Goal: Communication & Community: Share content

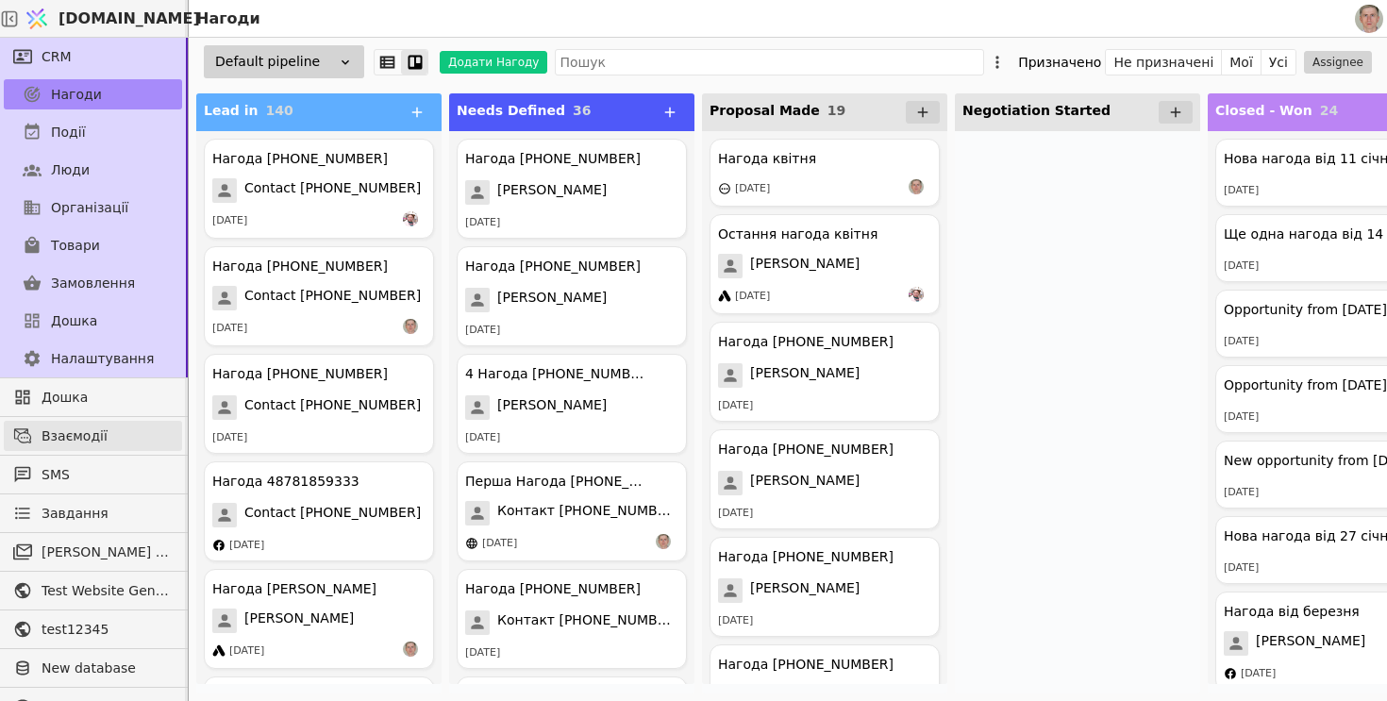
click at [124, 435] on span "Взаємодії" at bounding box center [107, 436] width 131 height 20
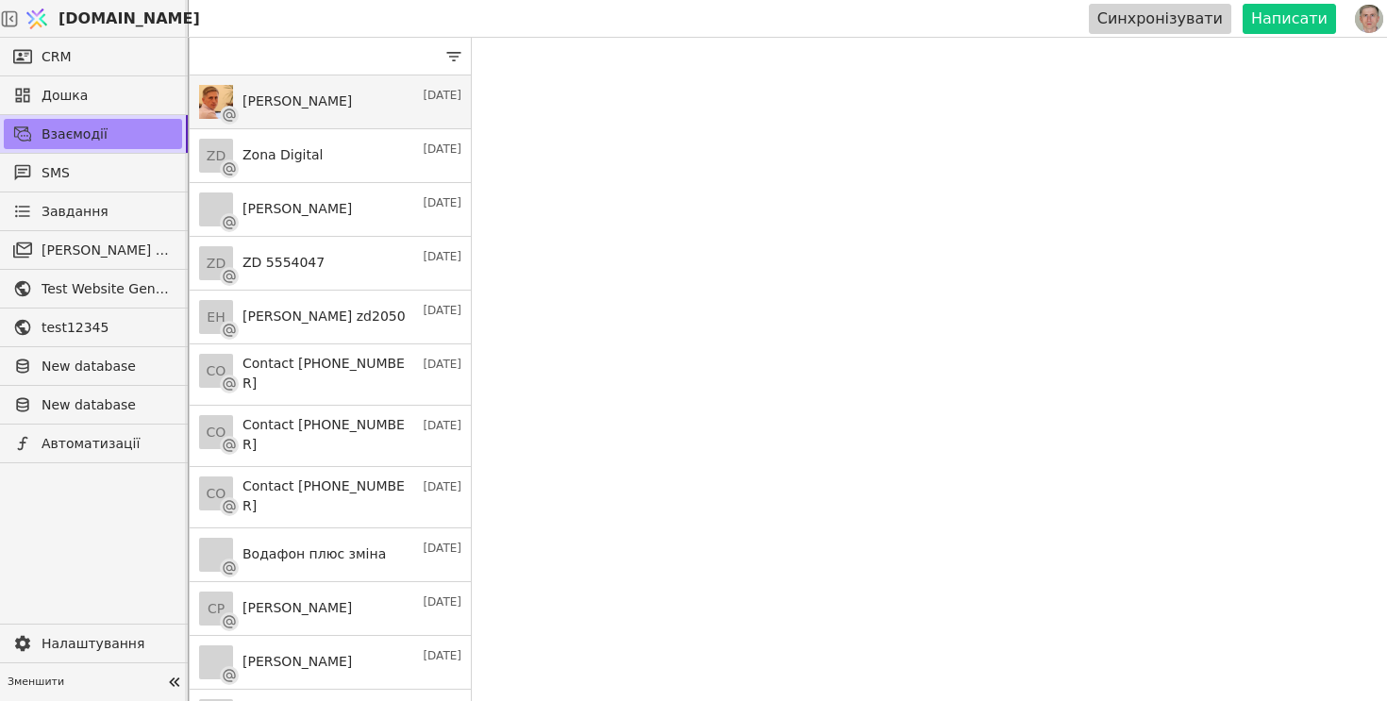
click at [355, 100] on link "Roman S 18 серп." at bounding box center [330, 102] width 281 height 54
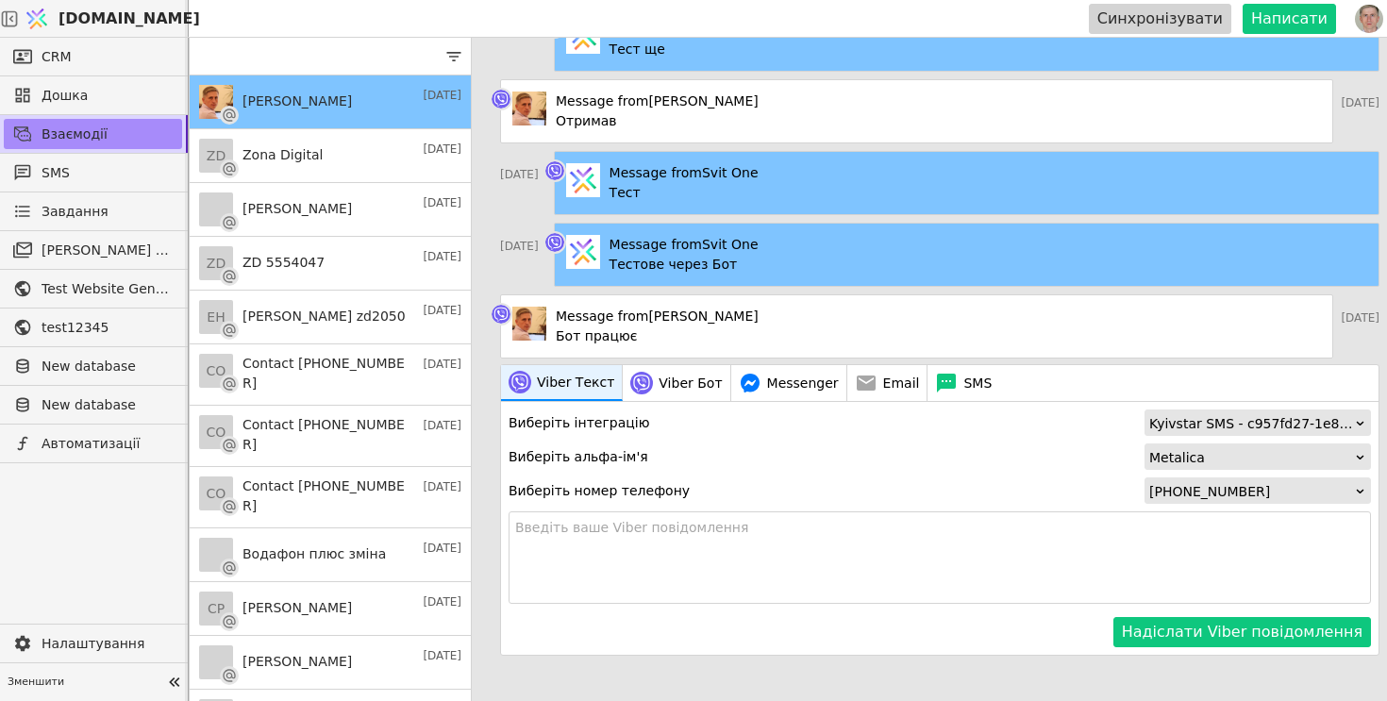
click at [760, 538] on textarea at bounding box center [940, 557] width 862 height 92
type textarea "Тест через АПІ"
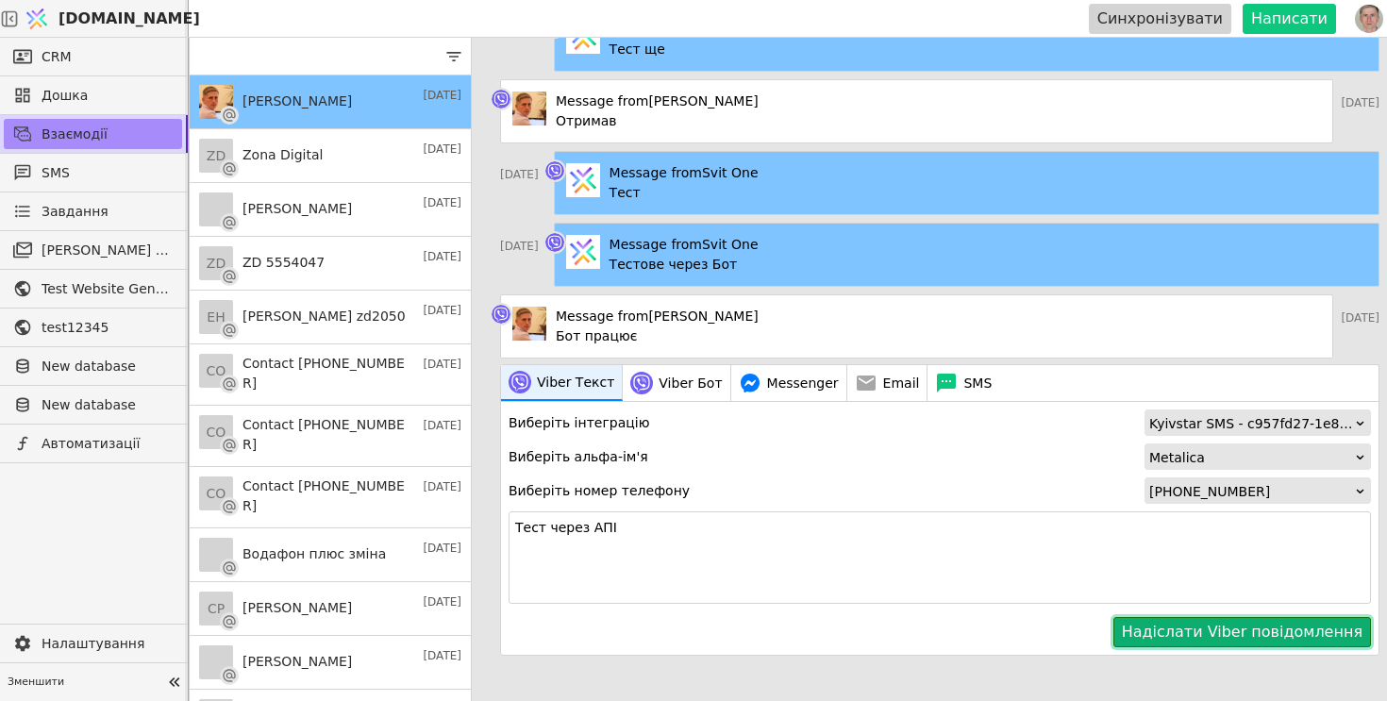
click at [1191, 641] on button "Надіслати Viber повідомлення" at bounding box center [1242, 632] width 258 height 30
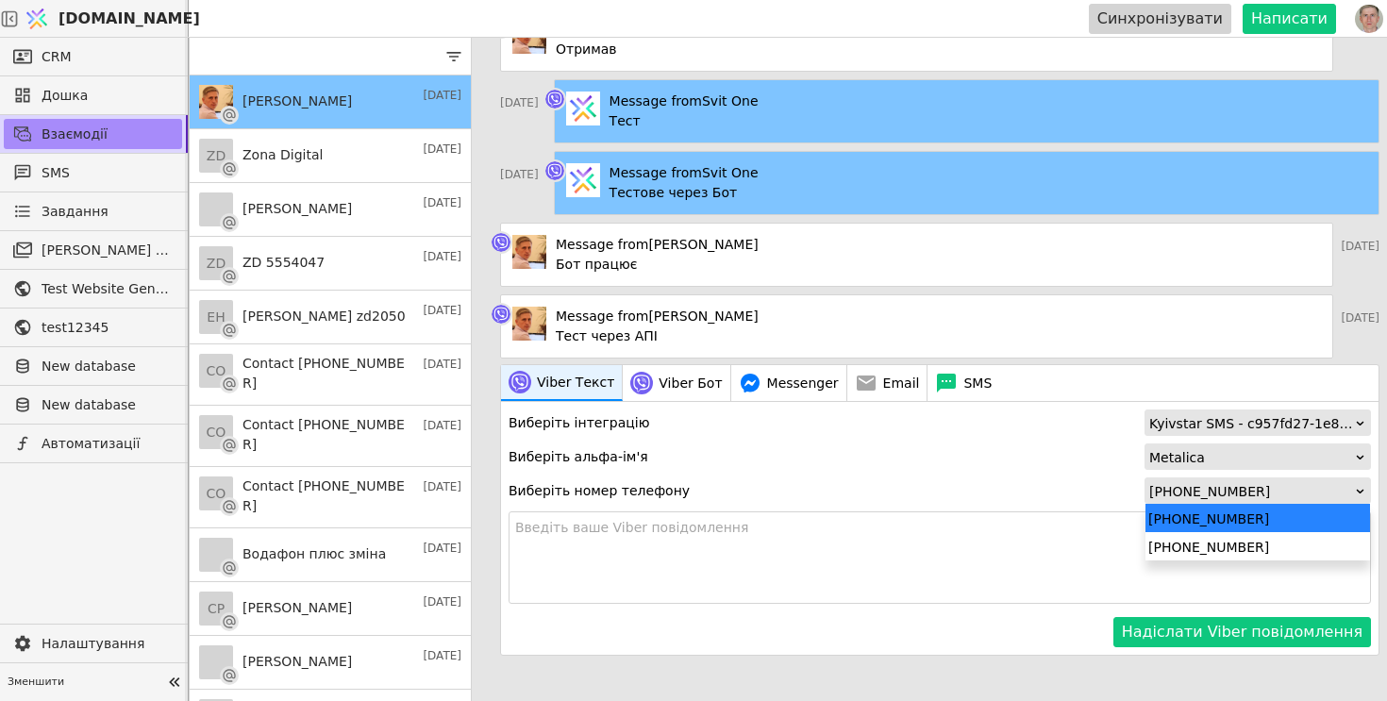
click at [1236, 493] on div "+380633343494" at bounding box center [1251, 491] width 205 height 26
click at [1210, 549] on div "+380679721515" at bounding box center [1257, 546] width 225 height 28
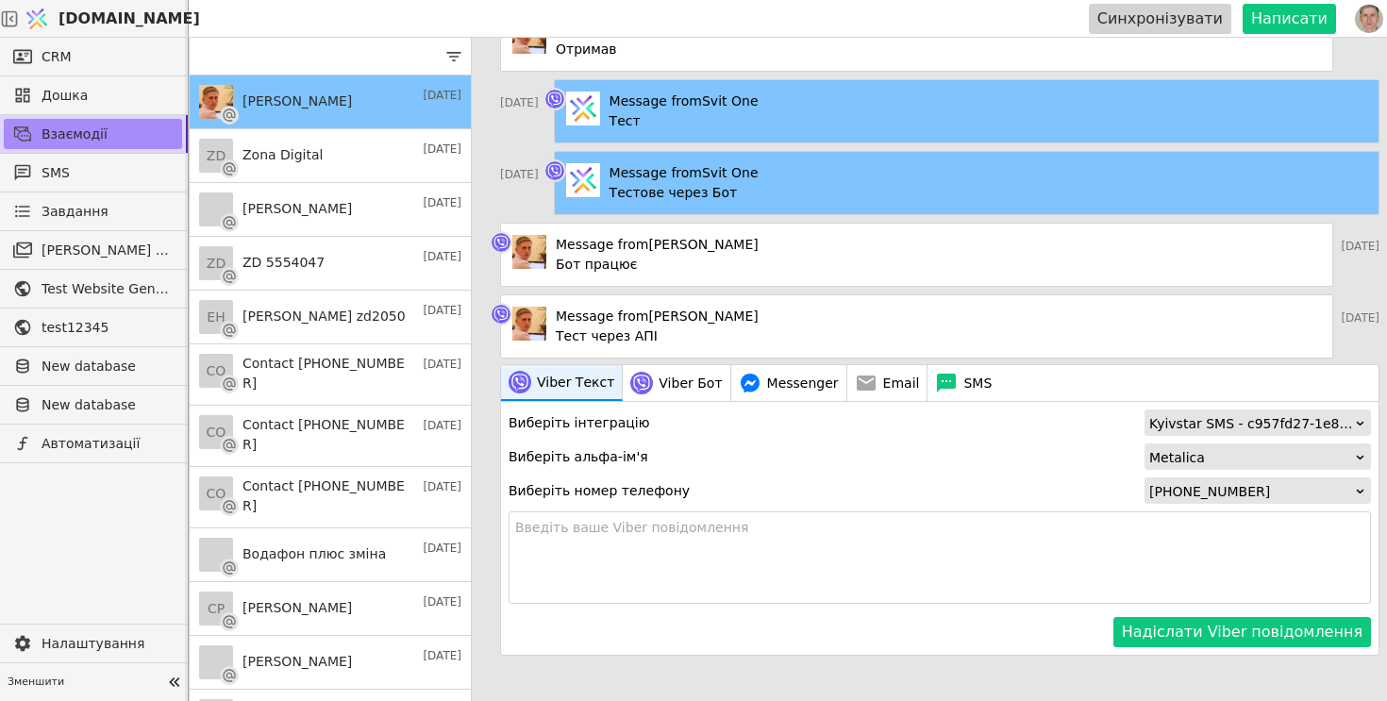
click at [853, 549] on textarea at bounding box center [940, 557] width 862 height 92
type textarea "Тест Апі На інший телефон"
click at [1213, 647] on div "Виберіть інтеграцію Kyivstar SMS - c957fd27-1e8e-44dd-8311-d1947150a907 Виберіт…" at bounding box center [939, 528] width 877 height 253
click at [1216, 644] on button "Надіслати Viber повідомлення" at bounding box center [1242, 632] width 258 height 30
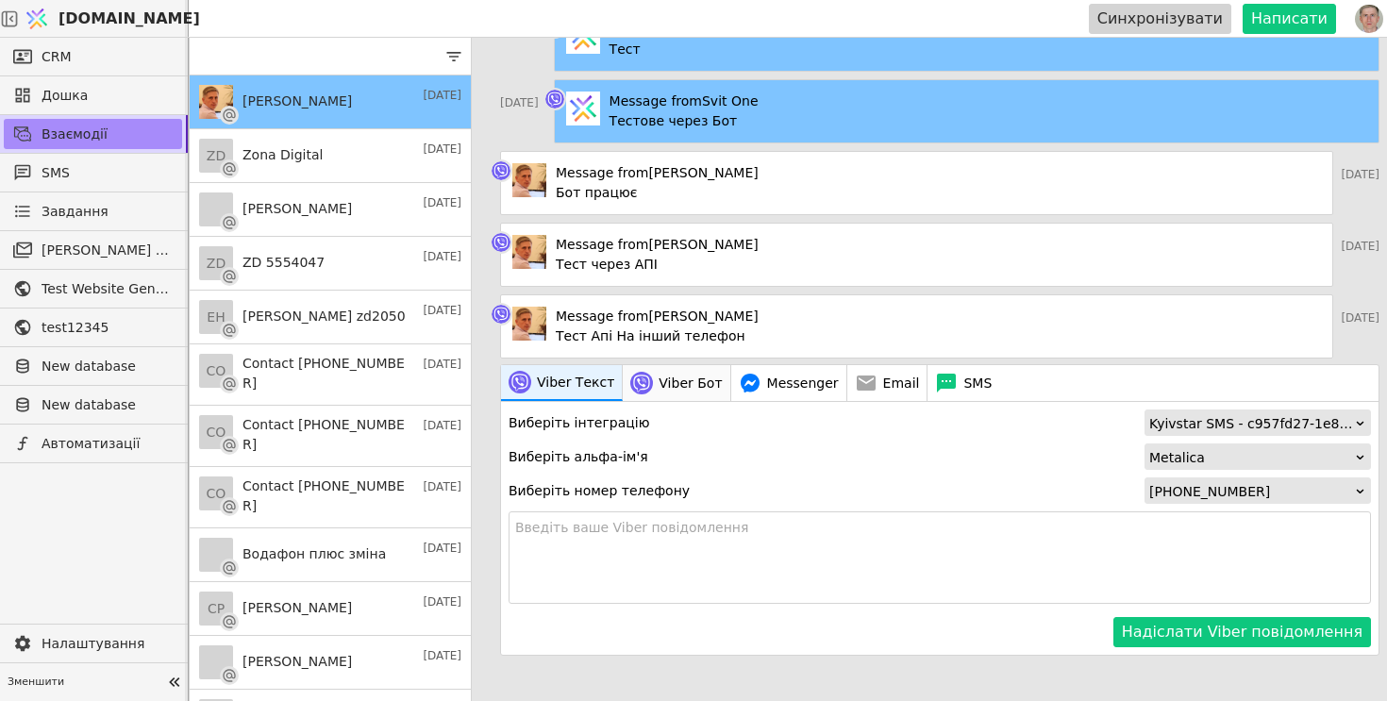
click at [675, 383] on span "Viber Бот" at bounding box center [690, 384] width 63 height 20
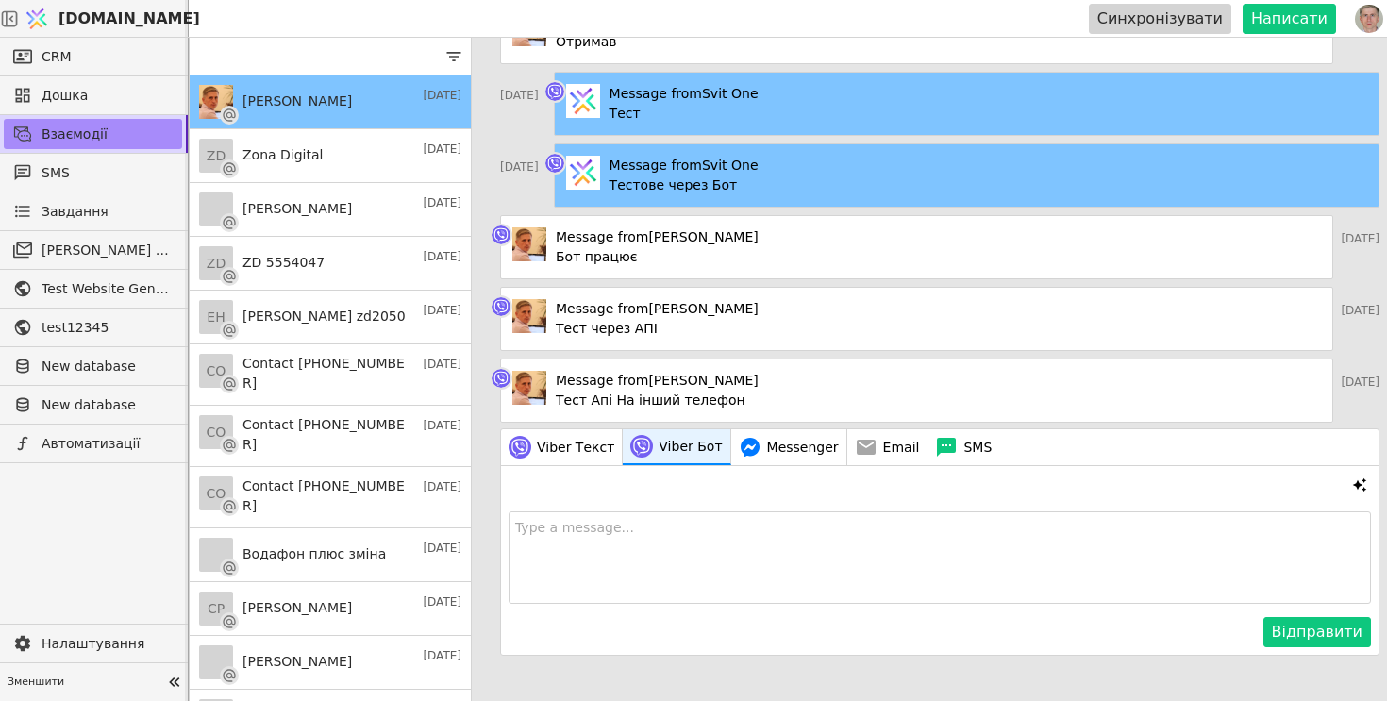
click at [664, 547] on textarea at bounding box center [940, 557] width 862 height 92
type textarea "Це через бот"
click at [1296, 627] on button "Відправити" at bounding box center [1317, 632] width 108 height 30
